Goal: Navigation & Orientation: Understand site structure

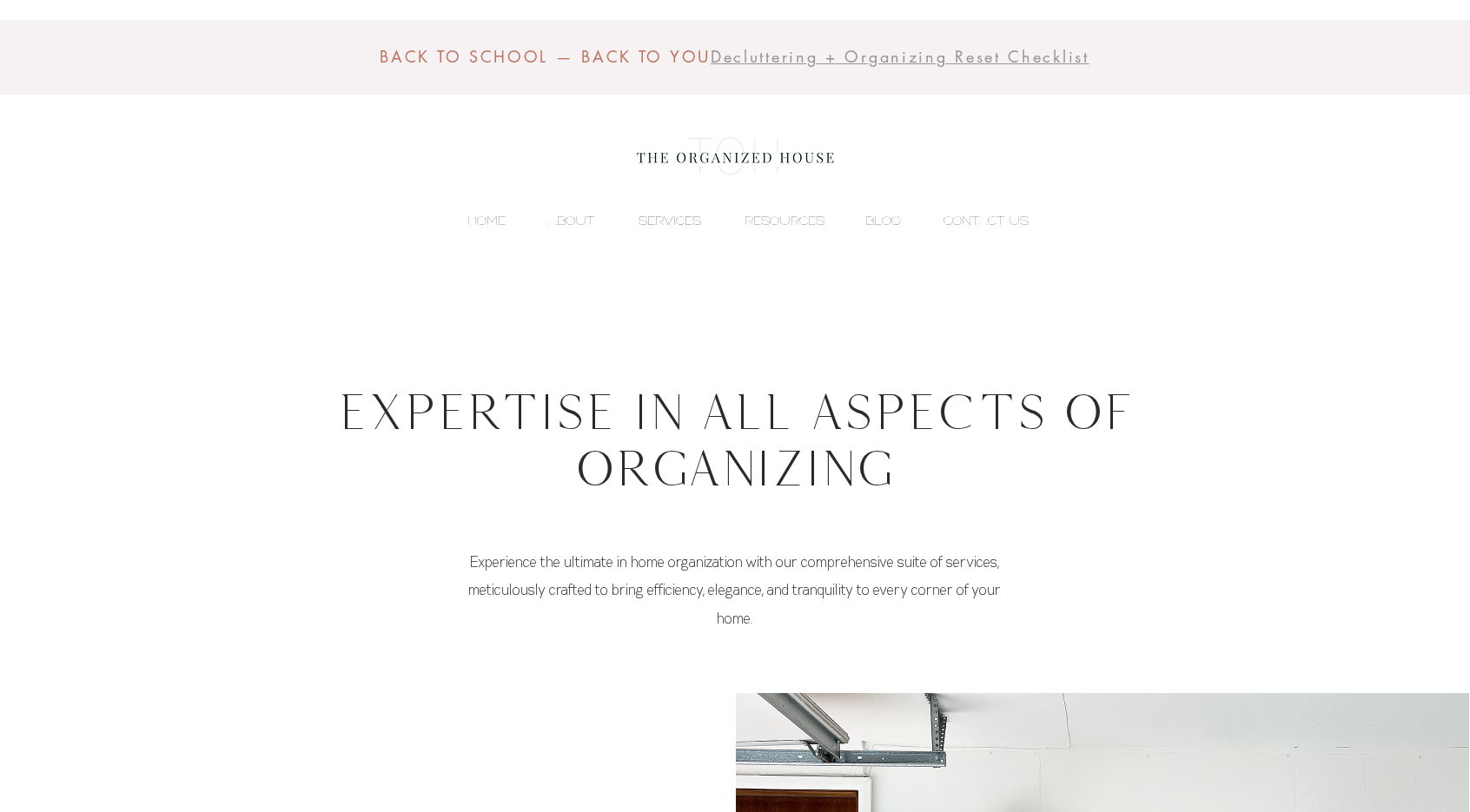
click at [672, 214] on p "SERVICES" at bounding box center [669, 220] width 80 height 26
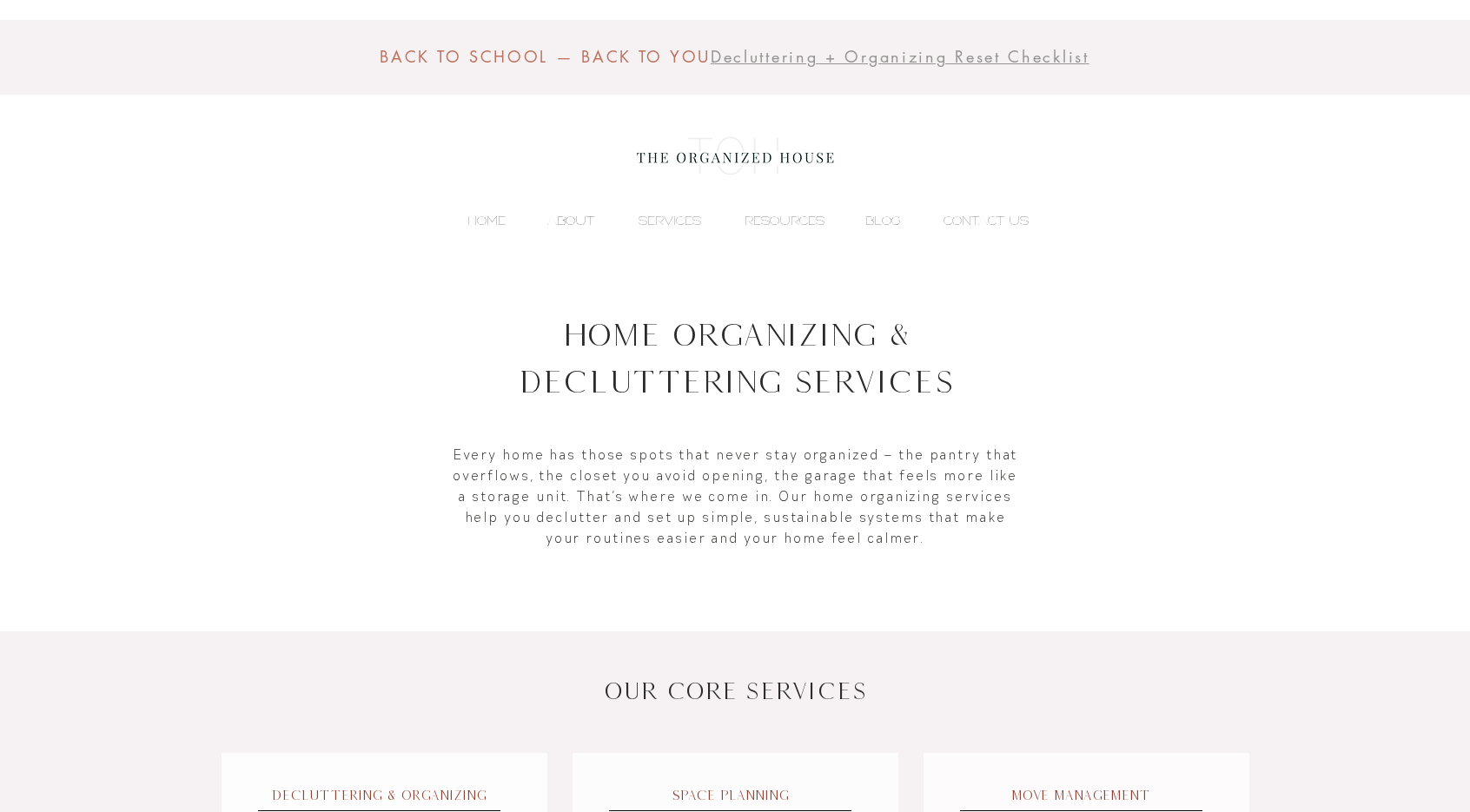
click at [576, 218] on p "ABOUT" at bounding box center [570, 220] width 64 height 26
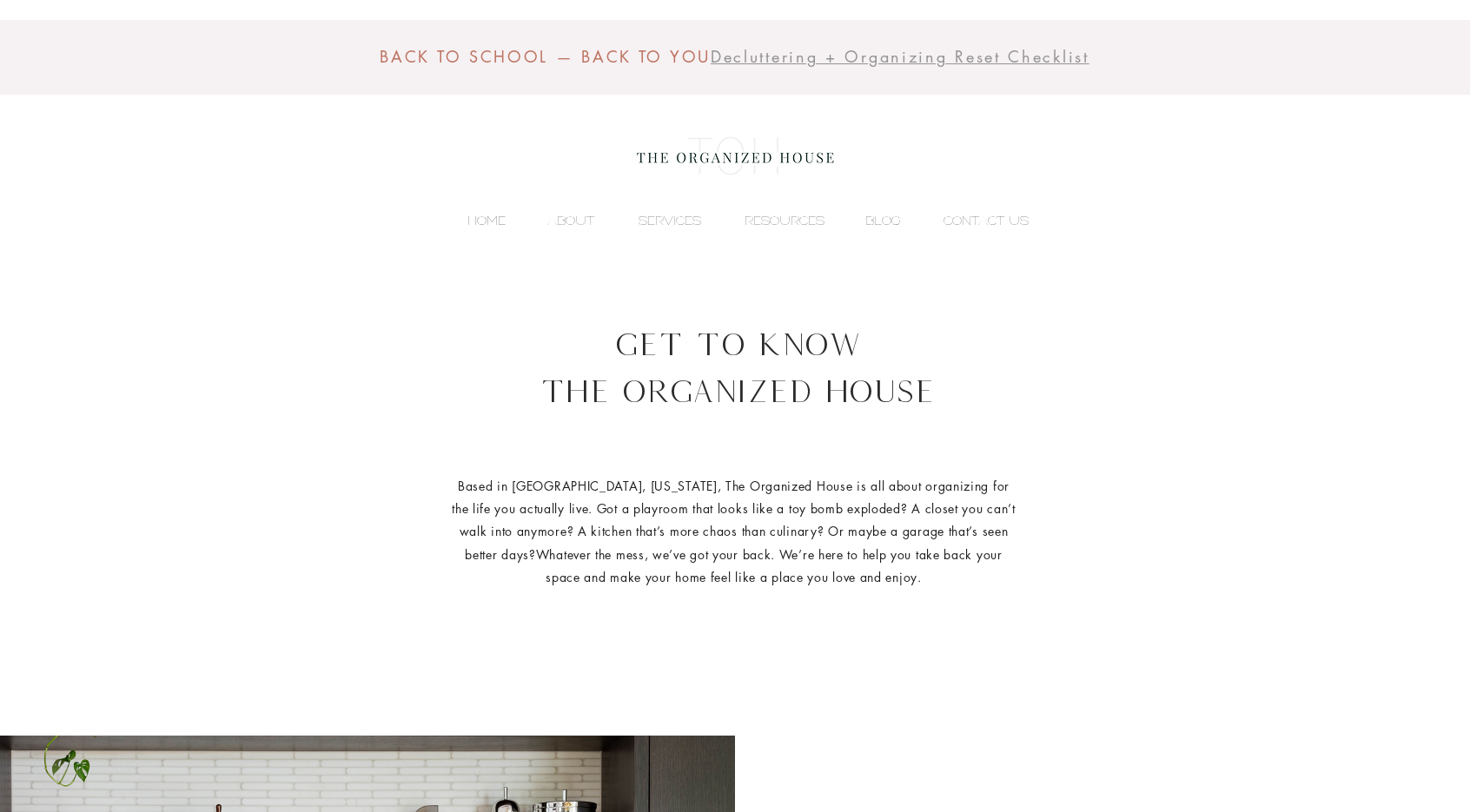
click at [498, 216] on p "HOME" at bounding box center [486, 220] width 56 height 26
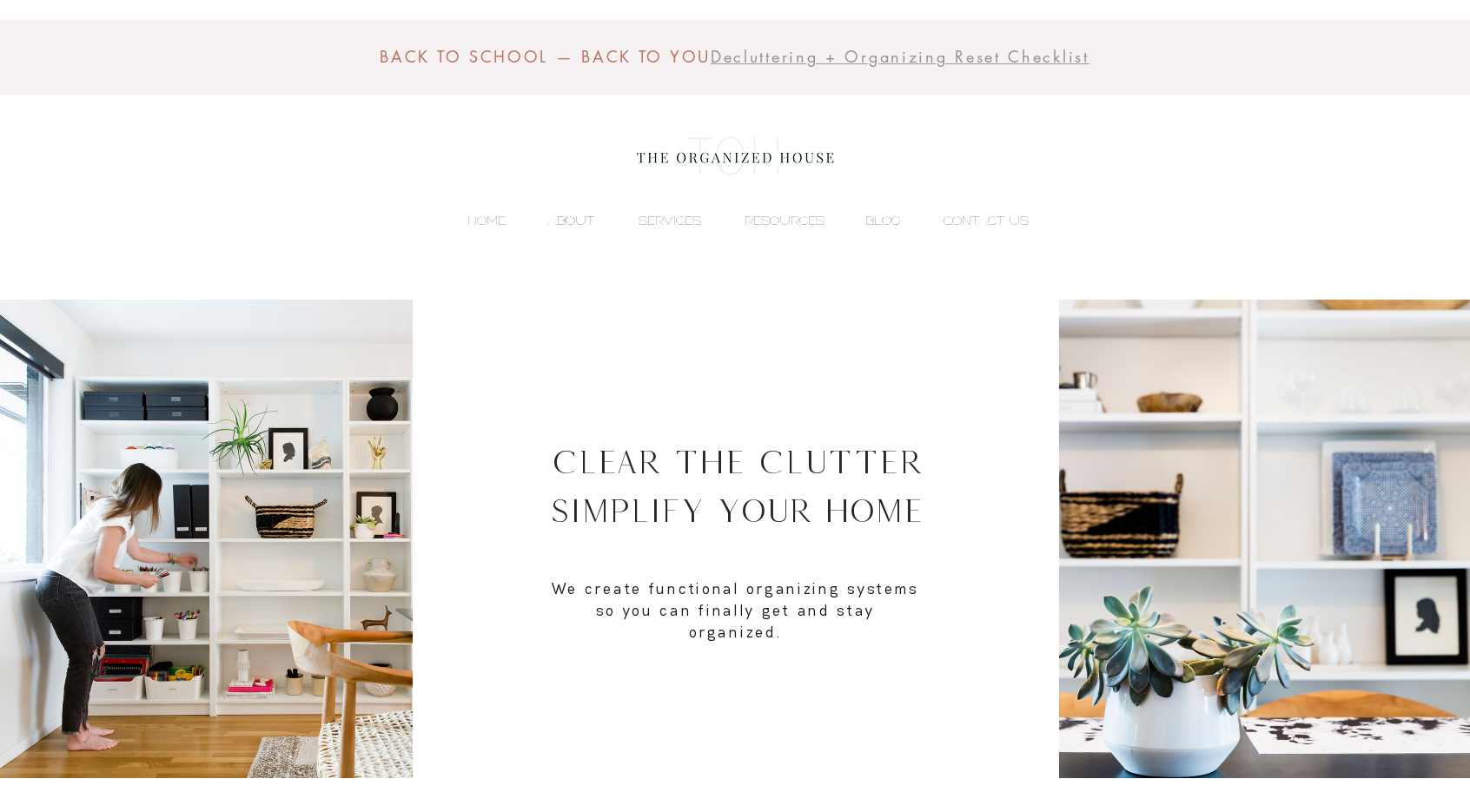
click at [581, 219] on p "ABOUT" at bounding box center [570, 220] width 64 height 26
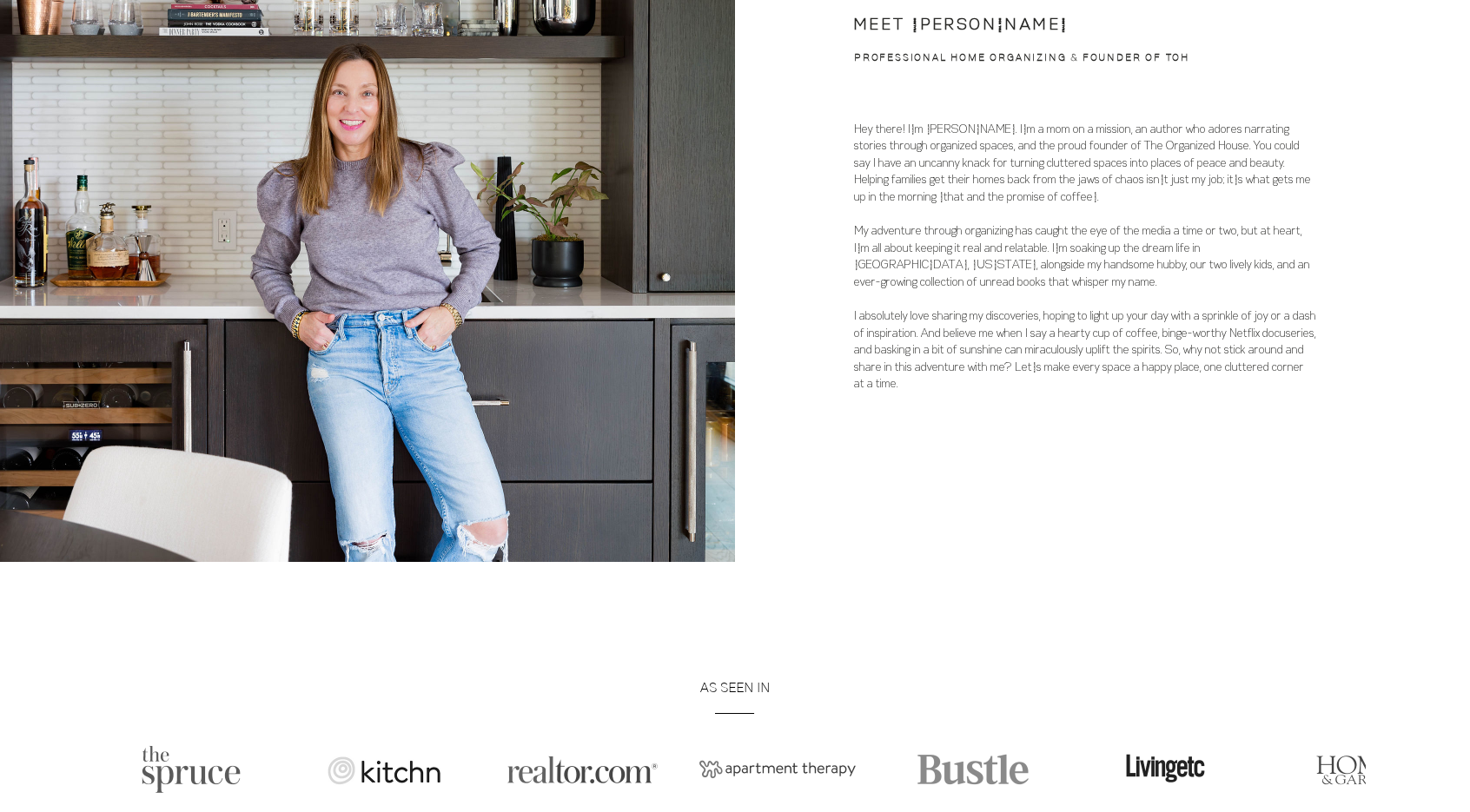
scroll to position [826, 0]
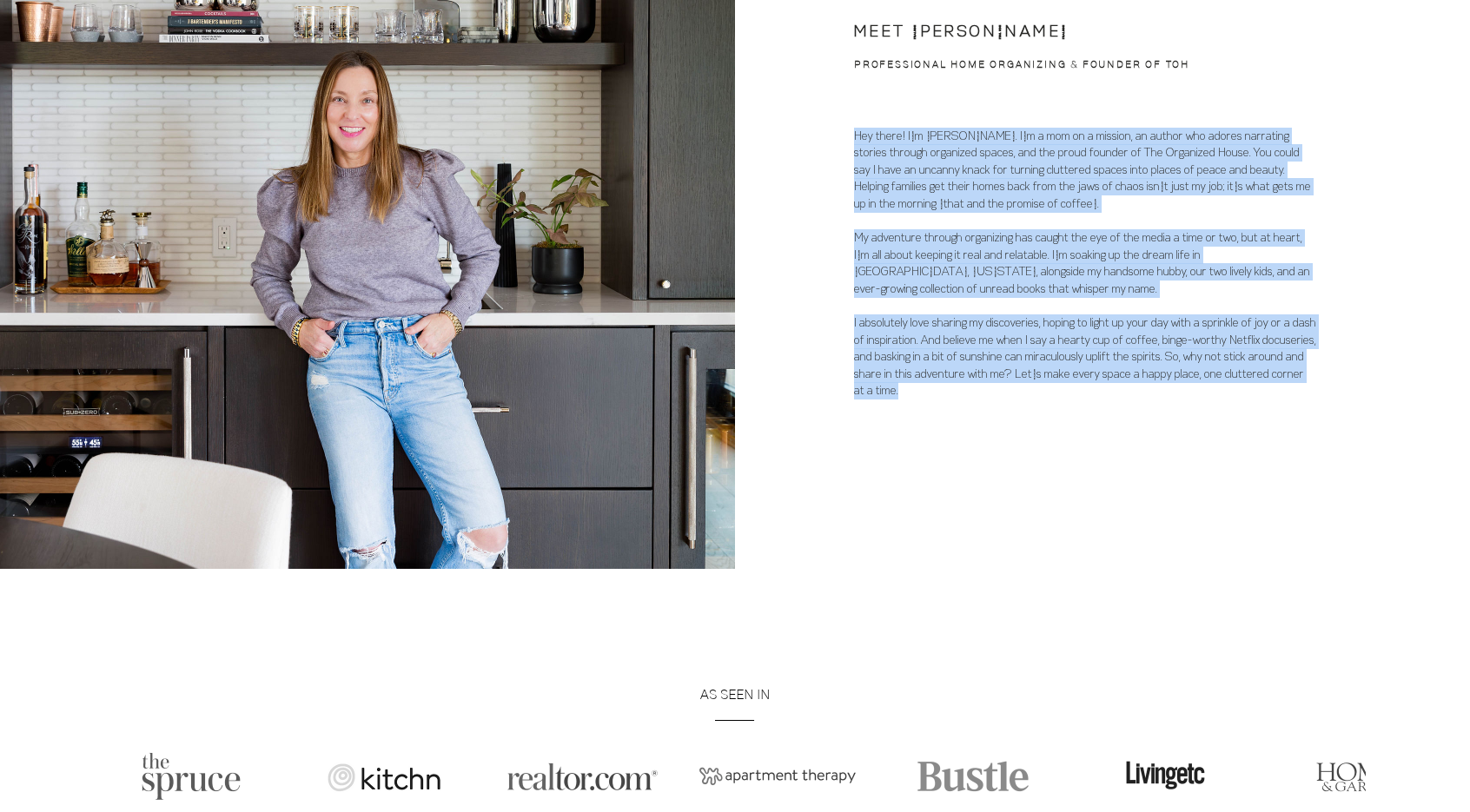
copy div "Lor ipsum! D's Ametcons Adipi. E's d eiu te i utlabor, et dolore mag aliqua eni…"
drag, startPoint x: 856, startPoint y: 137, endPoint x: 970, endPoint y: 390, distance: 277.5
click at [970, 390] on div "Hey there! I'm [PERSON_NAME]. I'm a mom on a mission, an author who adores narr…" at bounding box center [1084, 264] width 462 height 273
